Goal: Find specific page/section: Find specific page/section

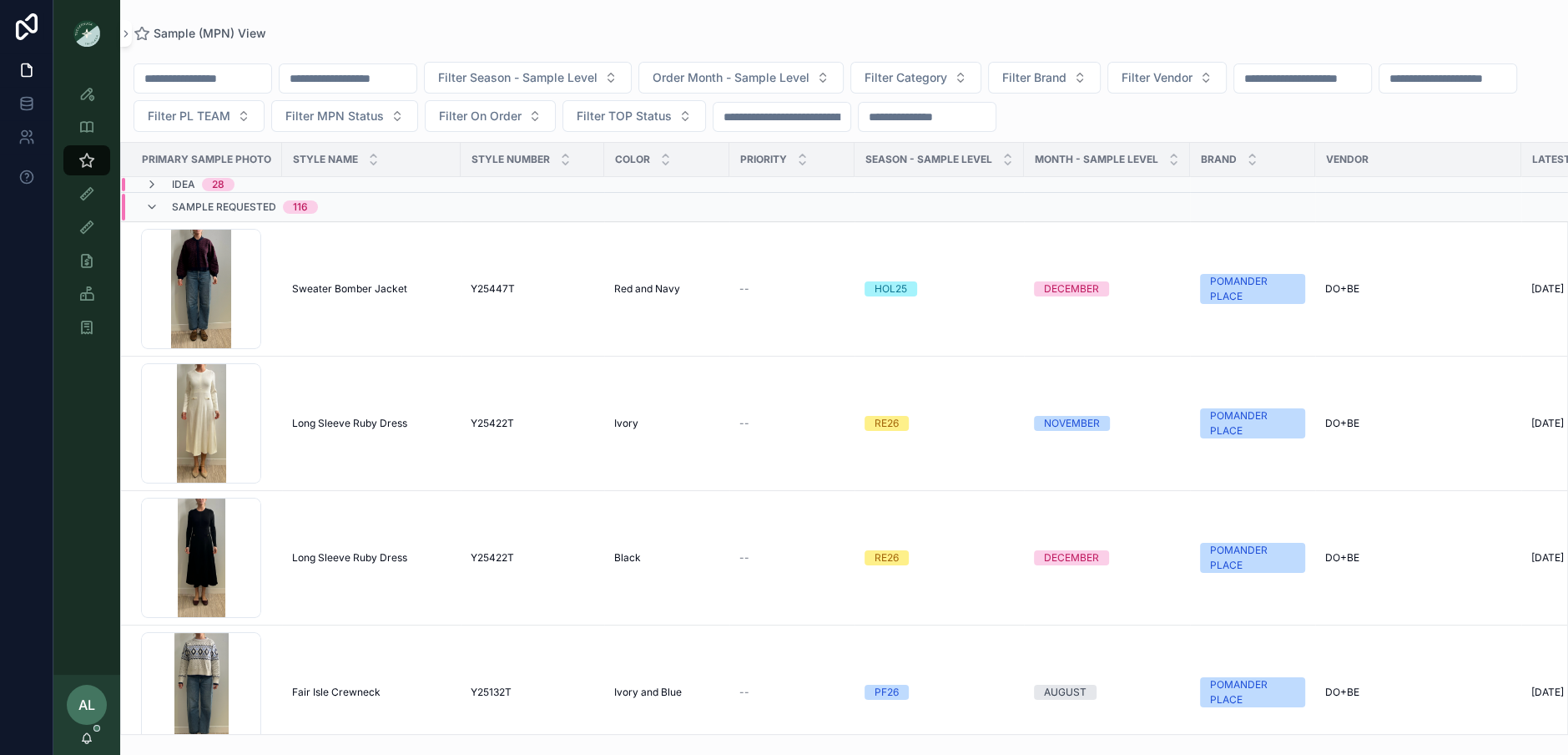
click at [221, 77] on input "scrollable content" at bounding box center [202, 78] width 137 height 23
type input "******"
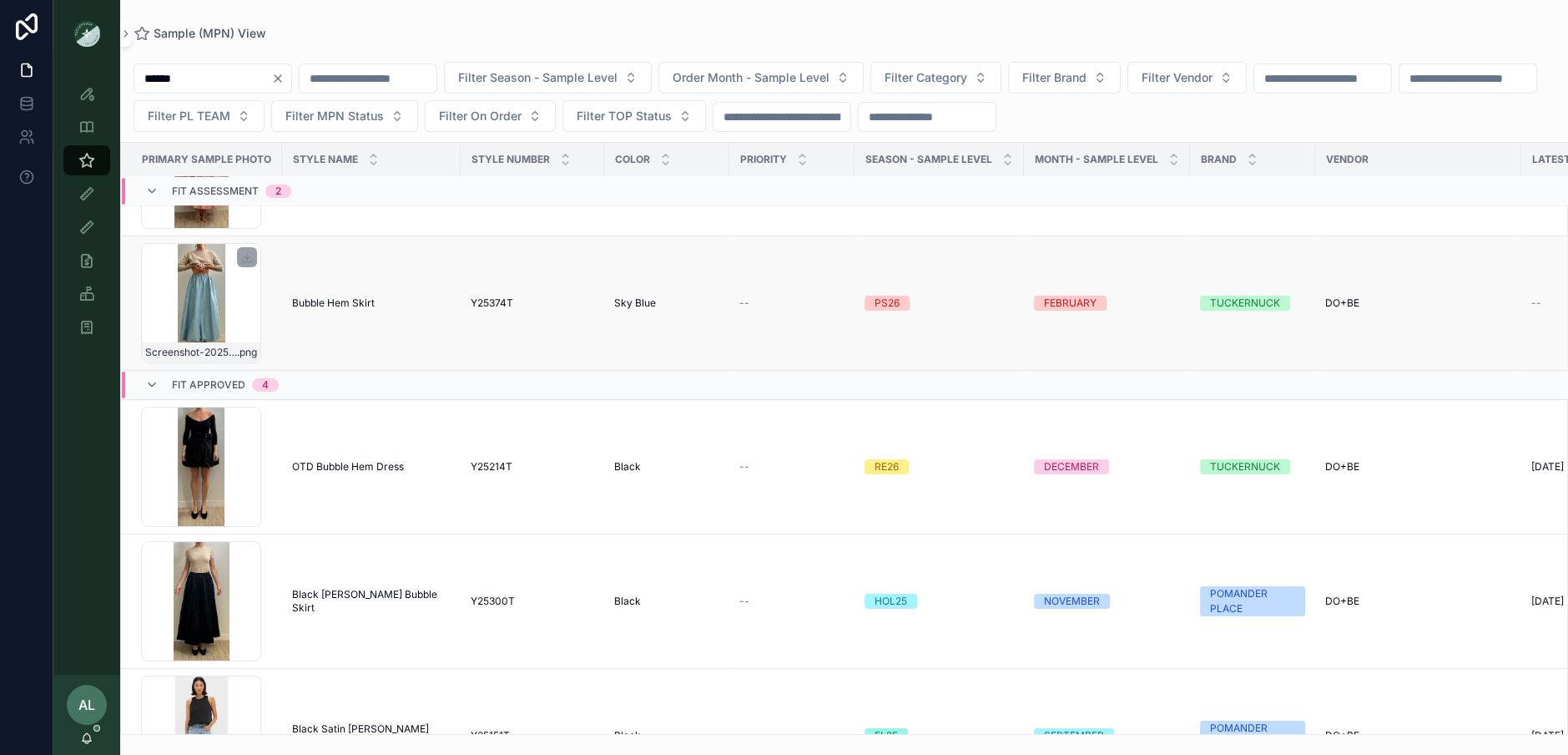
scroll to position [120, 0]
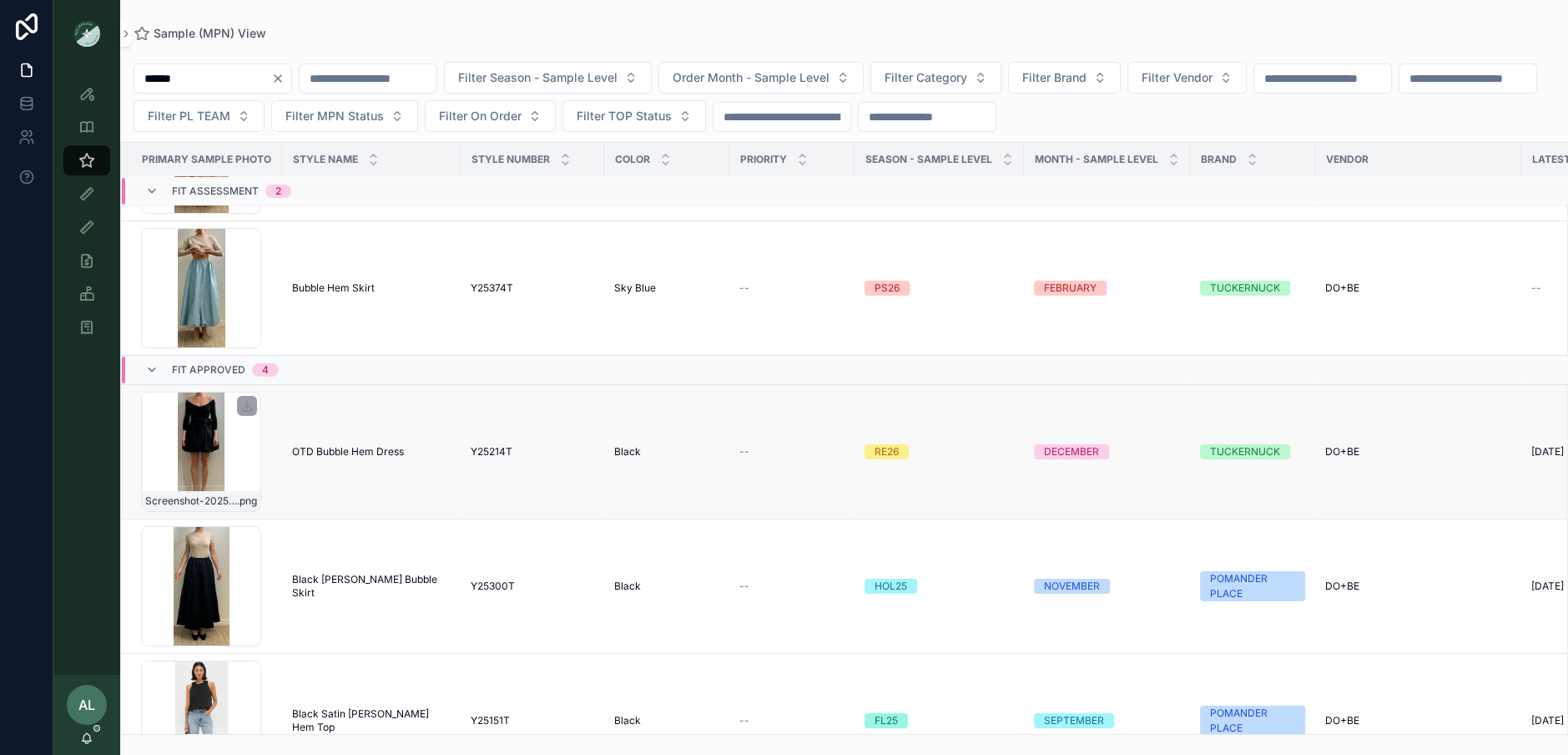
click at [240, 460] on div "Screenshot-2025-09-23-at-9.13.14-AM .png" at bounding box center [201, 451] width 120 height 120
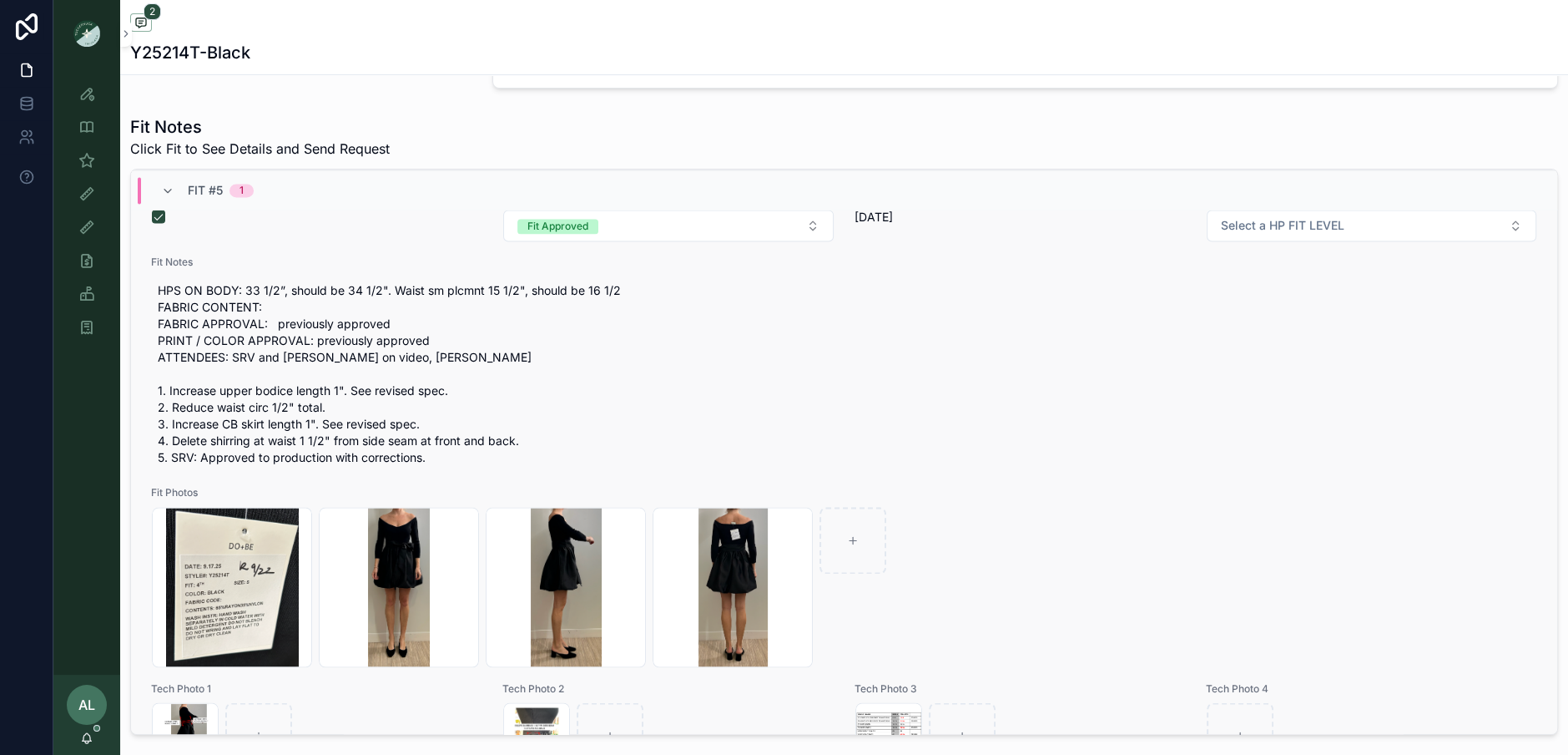
scroll to position [2706, 0]
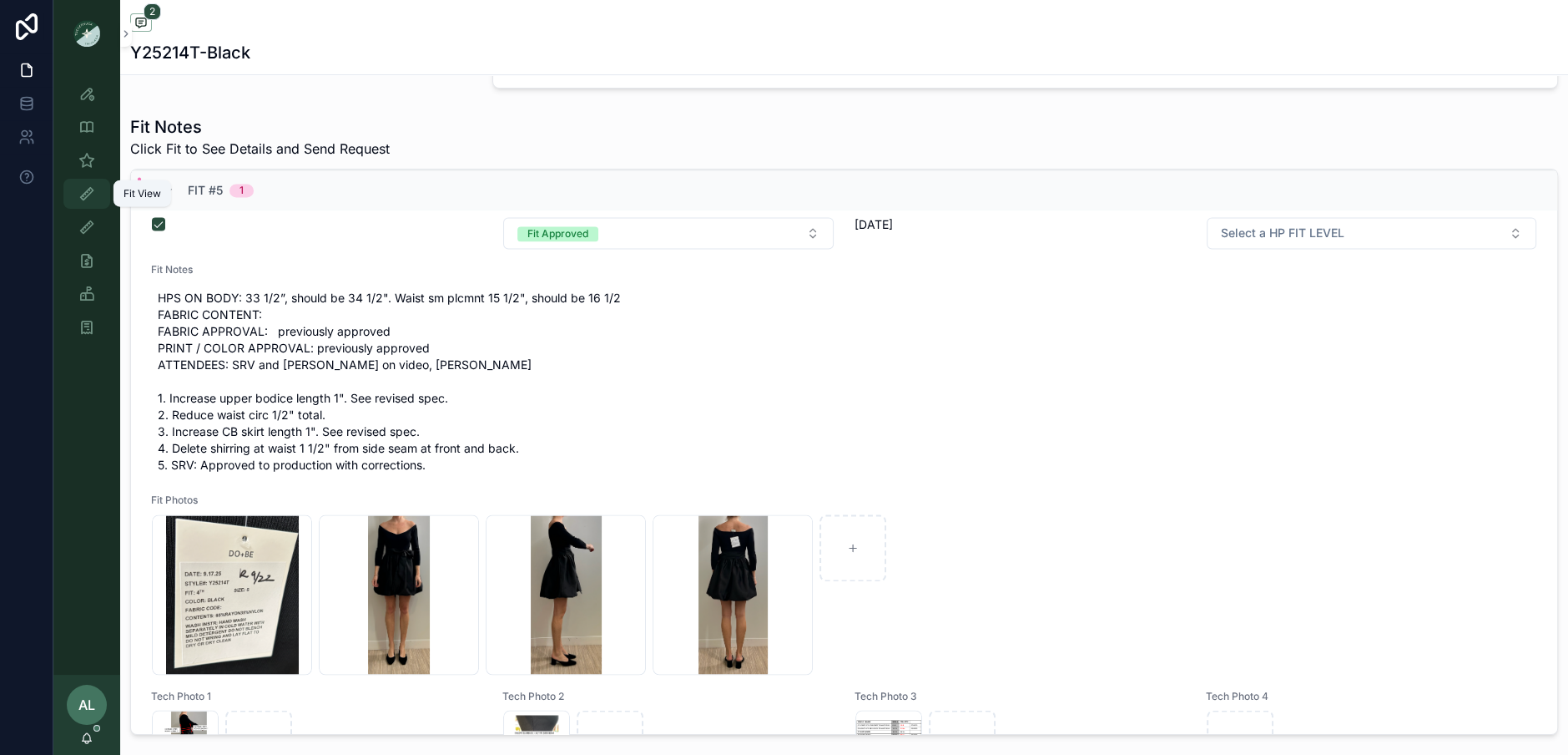
click at [85, 187] on icon "scrollable content" at bounding box center [86, 193] width 16 height 16
